Goal: Task Accomplishment & Management: Complete application form

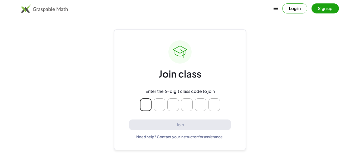
type input "*"
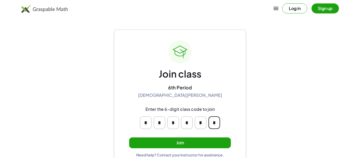
type input "*"
click at [180, 145] on button "Join" at bounding box center [180, 142] width 102 height 11
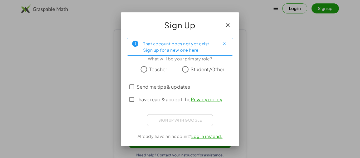
click at [198, 67] on span "Student/Other" at bounding box center [207, 69] width 34 height 7
click at [176, 96] on span "I have read & accept the Privacy policy ." at bounding box center [179, 99] width 87 height 7
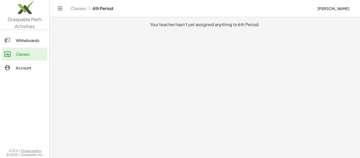
click at [15, 38] on div at bounding box center [10, 40] width 12 height 6
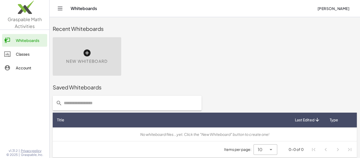
click at [16, 51] on div "Classes" at bounding box center [30, 54] width 29 height 6
